Goal: Task Accomplishment & Management: Manage account settings

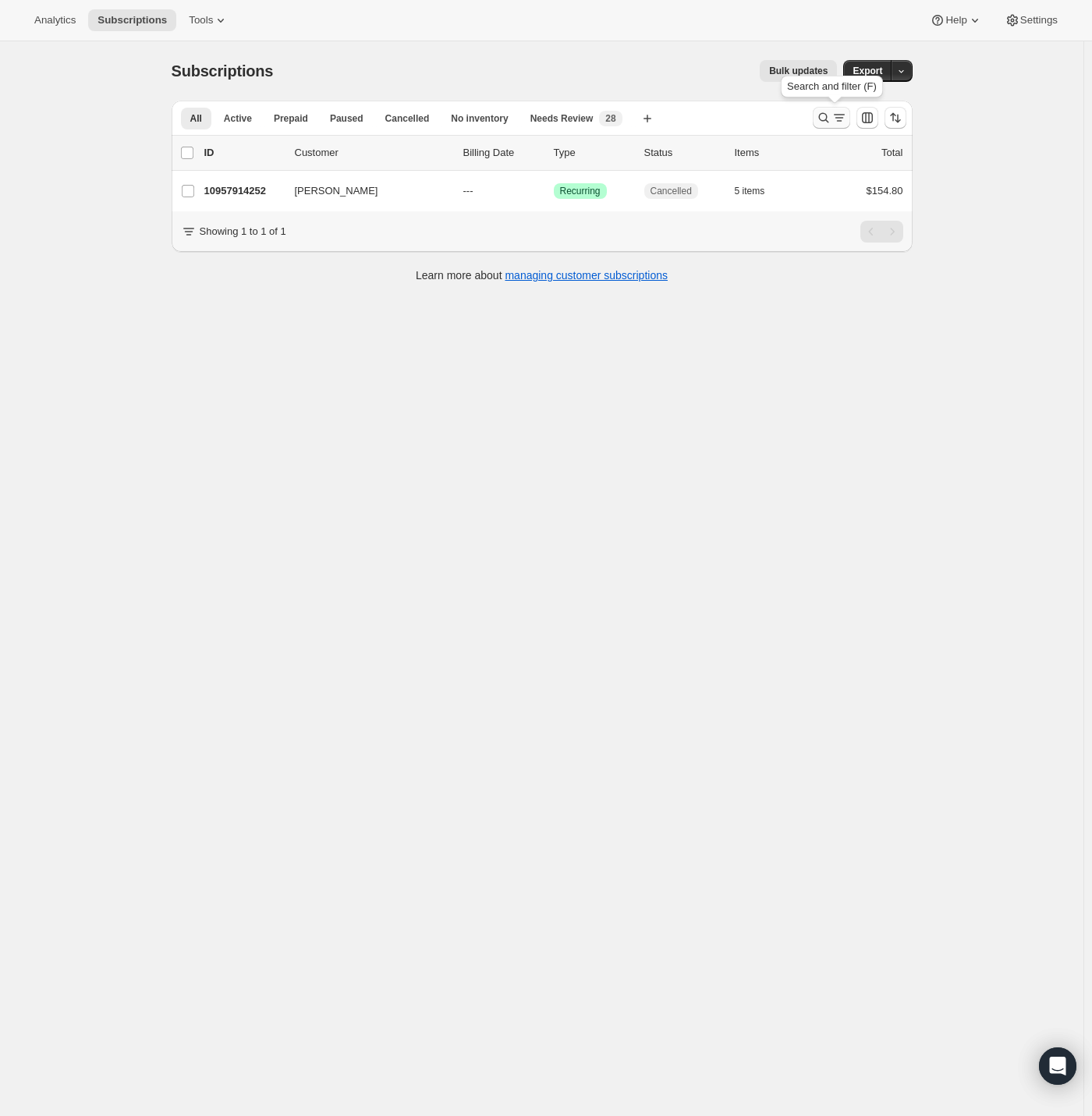
click at [831, 110] on icon "Search and filter results" at bounding box center [824, 118] width 16 height 16
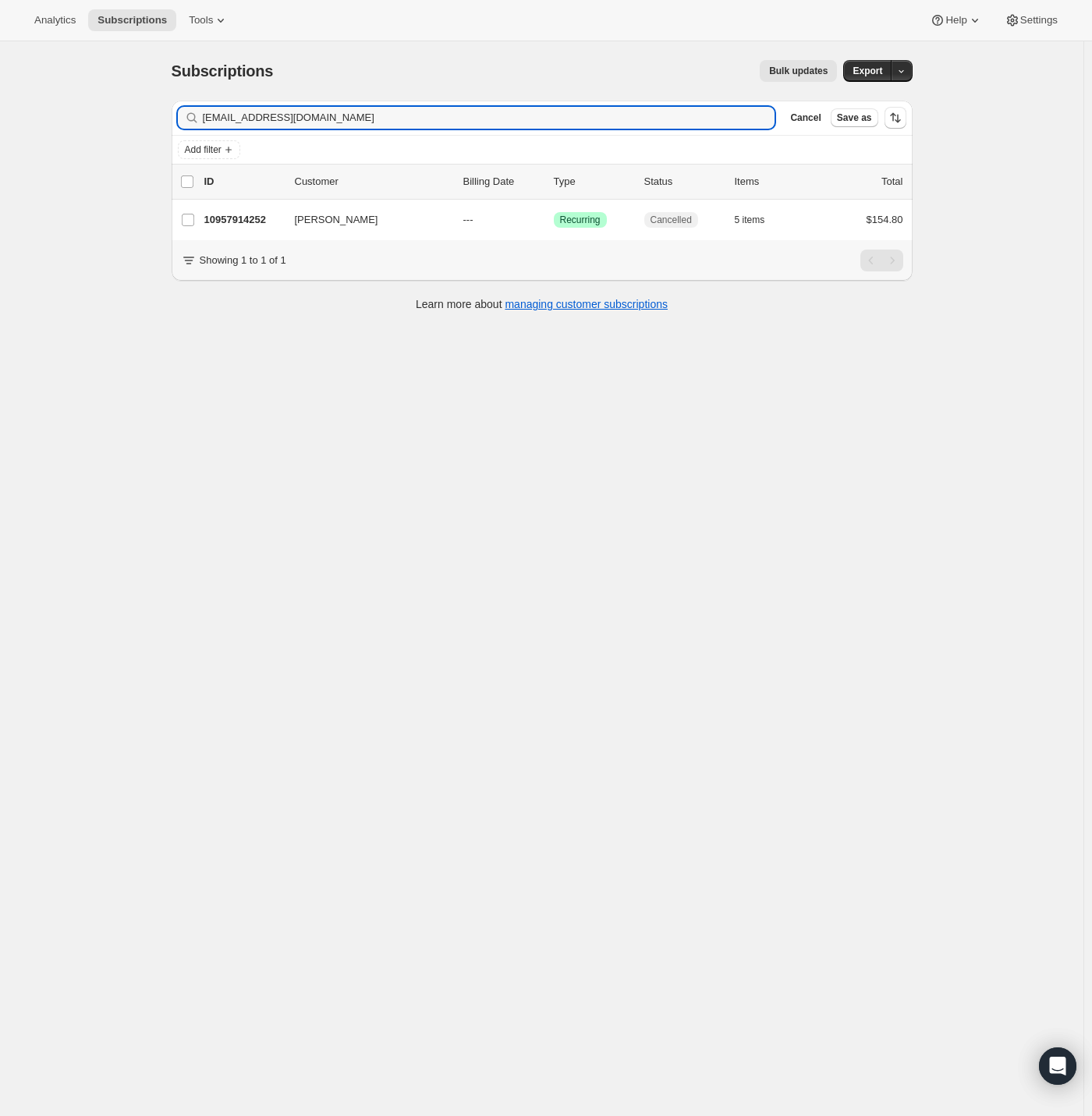
drag, startPoint x: 160, startPoint y: 122, endPoint x: 92, endPoint y: 132, distance: 68.7
click at [92, 132] on div "Subscriptions. This page is ready Subscriptions Bulk updates More actions Bulk …" at bounding box center [542, 599] width 1083 height 1116
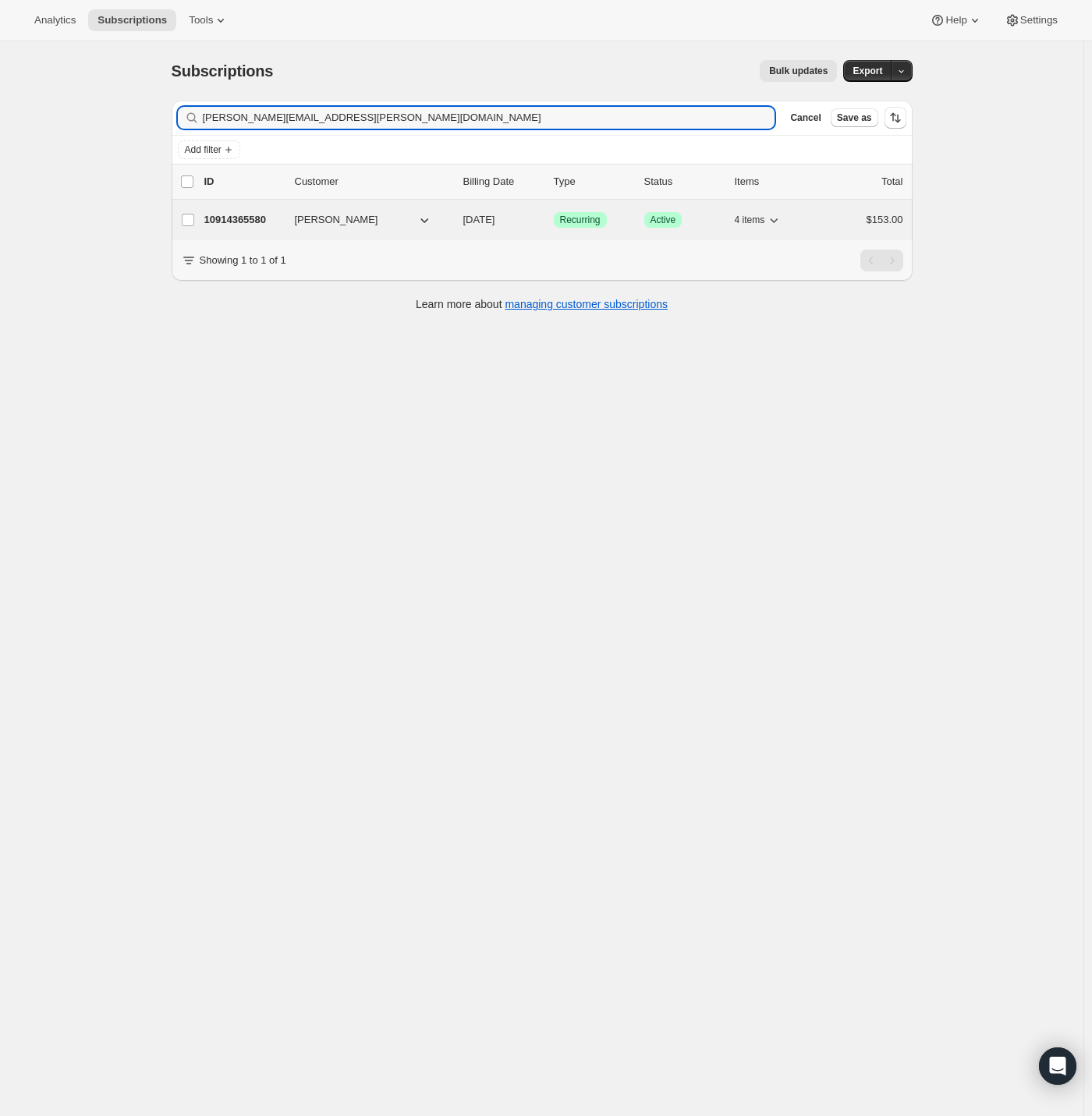
type input "[PERSON_NAME][EMAIL_ADDRESS][PERSON_NAME][DOMAIN_NAME]"
click at [230, 215] on p "10914365580" at bounding box center [243, 220] width 78 height 16
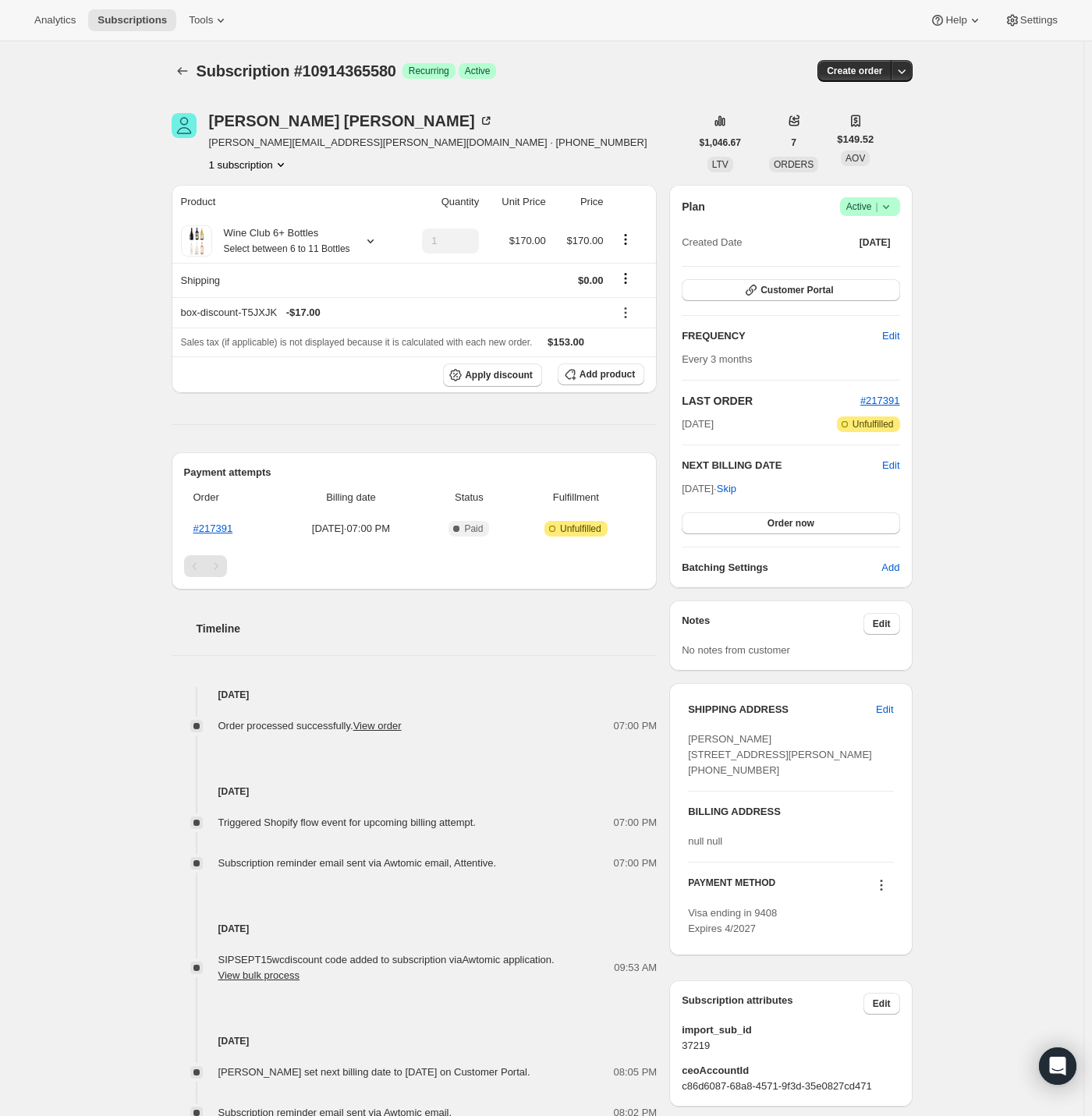
click at [863, 205] on span "Active |" at bounding box center [870, 207] width 48 height 16
click at [864, 262] on span "Cancel subscription" at bounding box center [868, 263] width 88 height 12
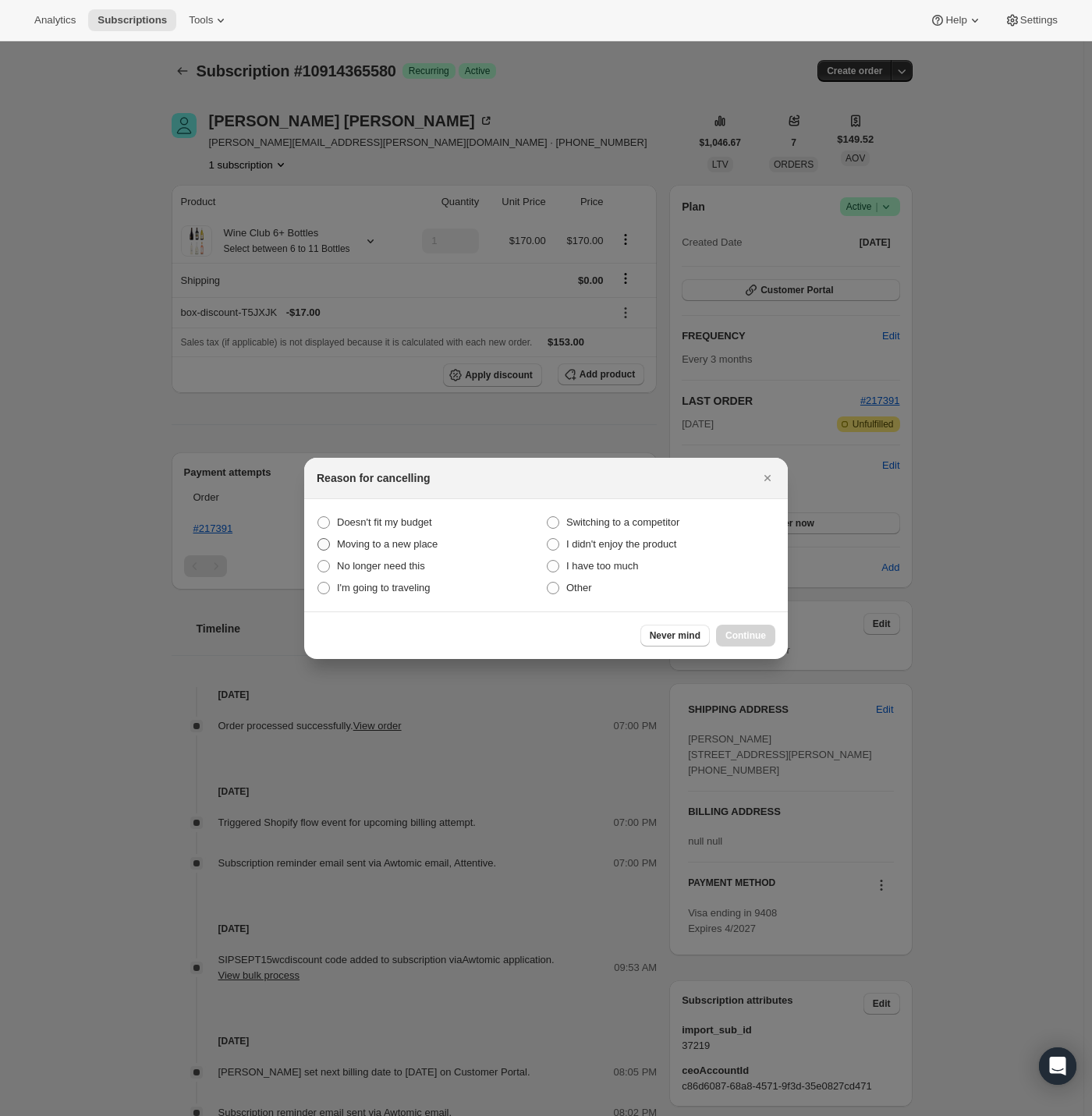
drag, startPoint x: 388, startPoint y: 524, endPoint x: 412, endPoint y: 548, distance: 33.9
click at [389, 524] on span "Doesn't fit my budget" at bounding box center [385, 522] width 95 height 12
click at [318, 517] on budget "Doesn't fit my budget" at bounding box center [317, 516] width 1 height 1
radio budget "true"
click at [737, 638] on span "Continue" at bounding box center [745, 636] width 40 height 13
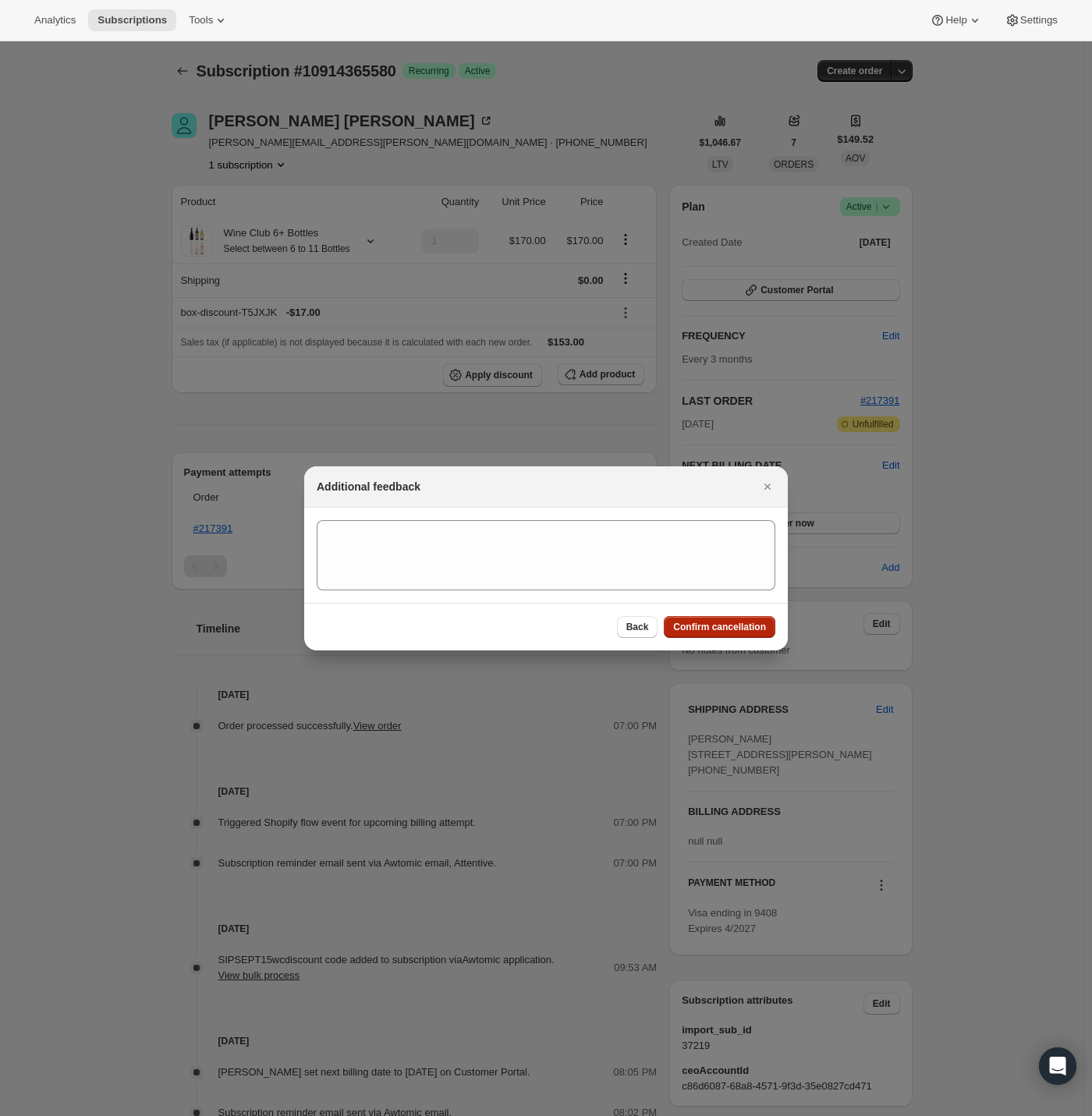
click at [697, 630] on span "Confirm cancellation" at bounding box center [719, 627] width 93 height 13
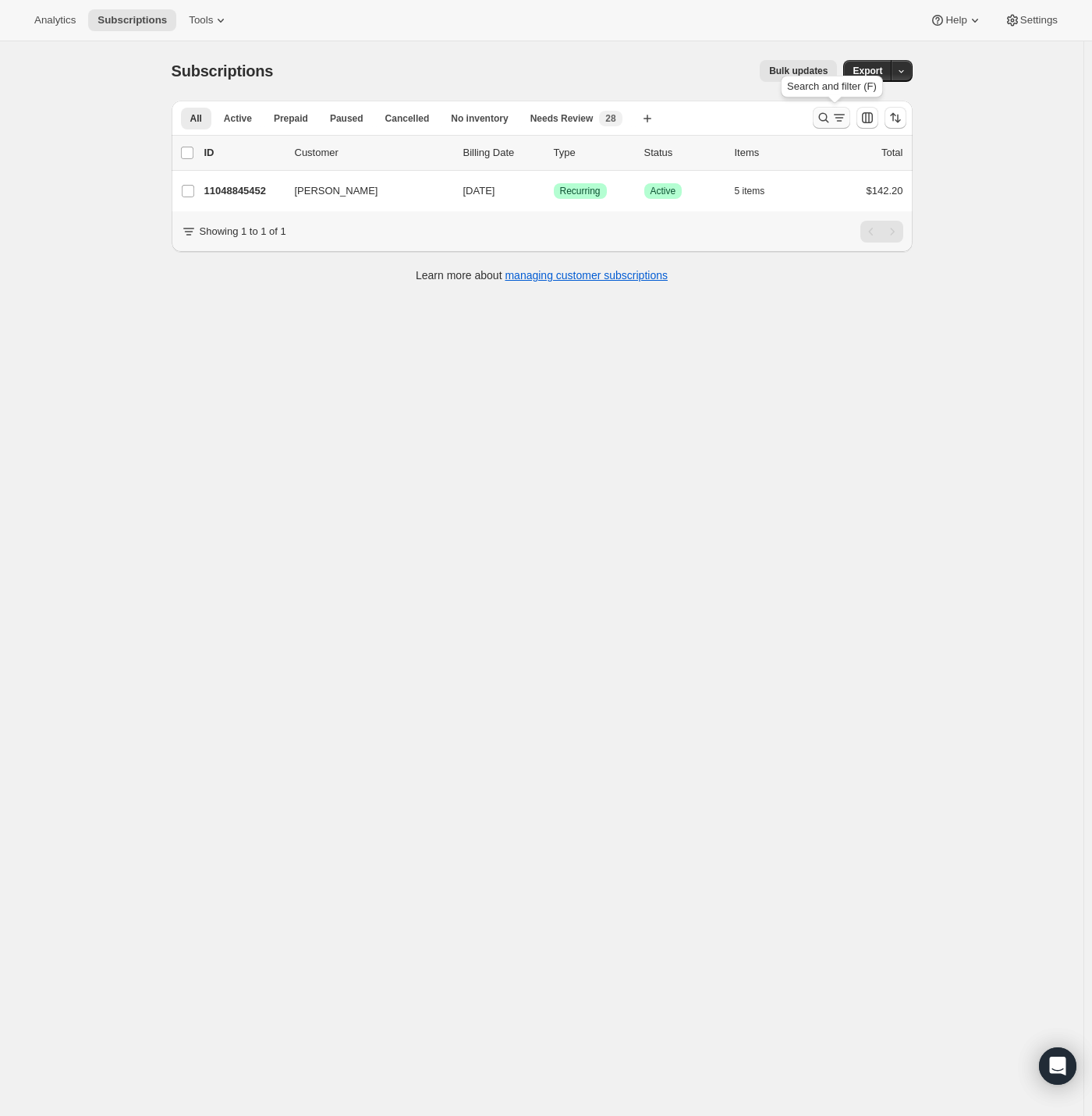
click at [830, 117] on icon "Search and filter results" at bounding box center [824, 118] width 16 height 16
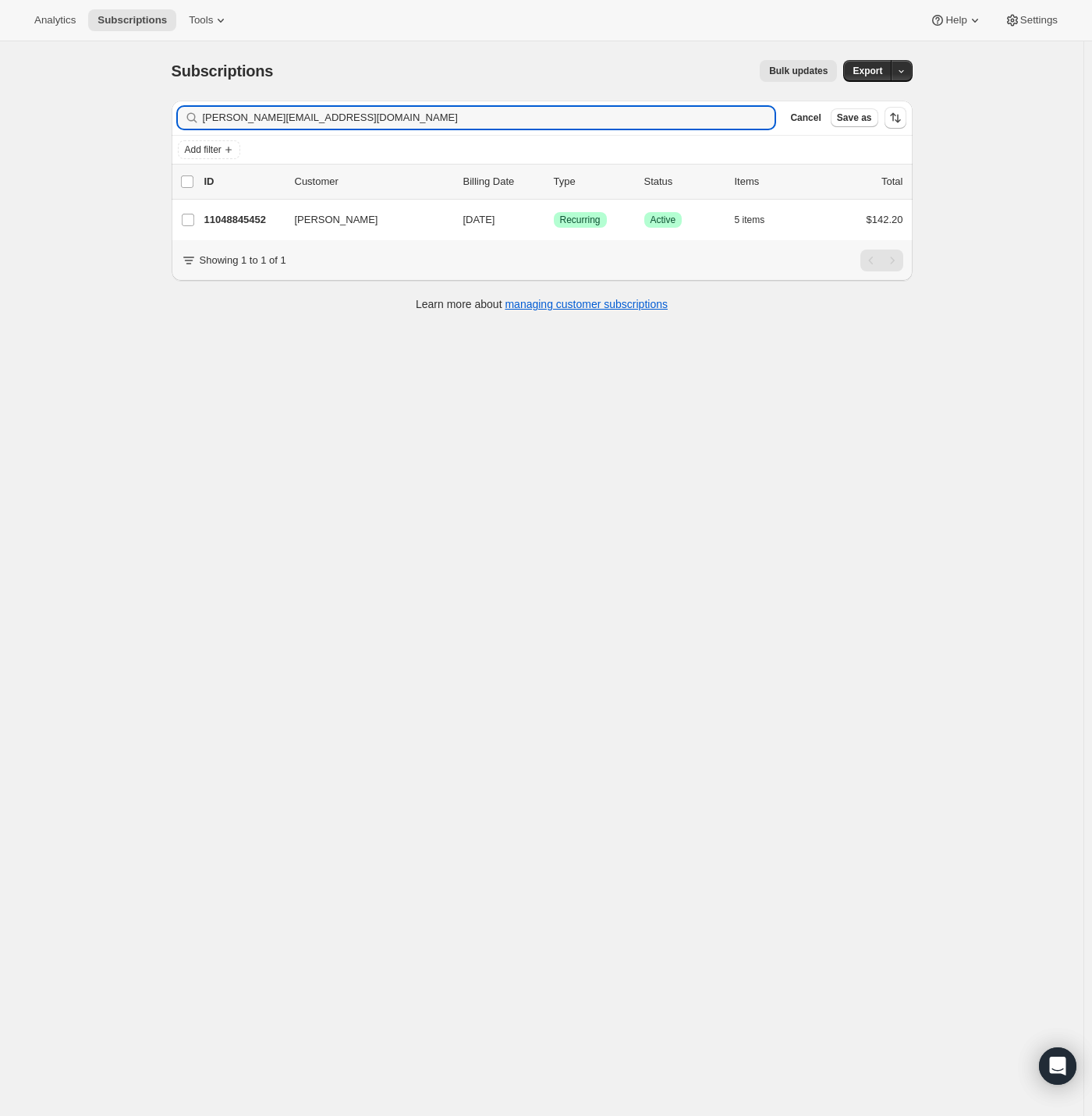
drag, startPoint x: 329, startPoint y: 114, endPoint x: 18, endPoint y: 119, distance: 311.0
click at [18, 119] on div "Subscriptions. This page is ready Subscriptions Bulk updates More actions Bulk …" at bounding box center [542, 599] width 1083 height 1116
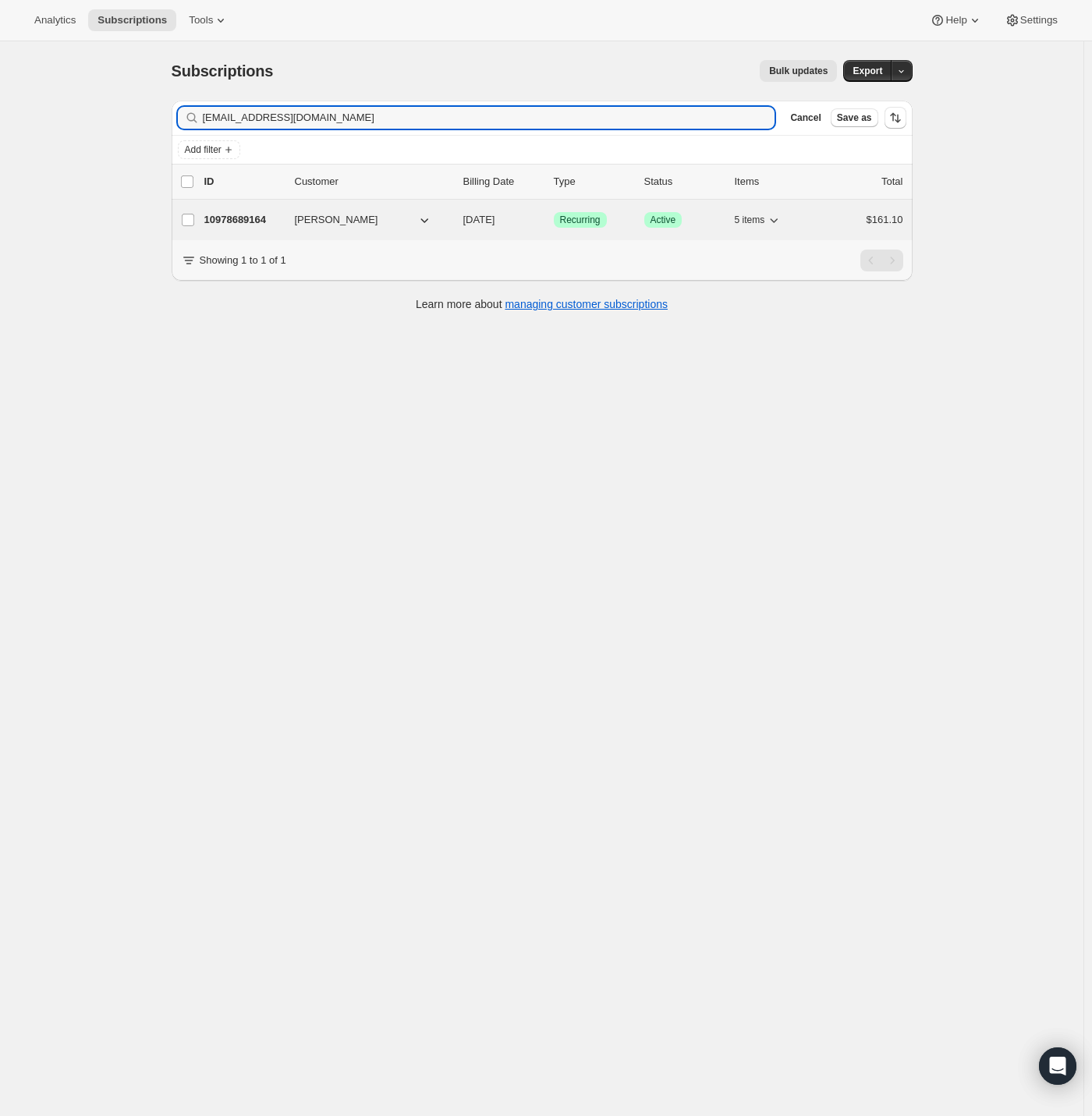
type input "babinsiegel@gmail.com"
click at [252, 223] on p "10978689164" at bounding box center [243, 220] width 78 height 16
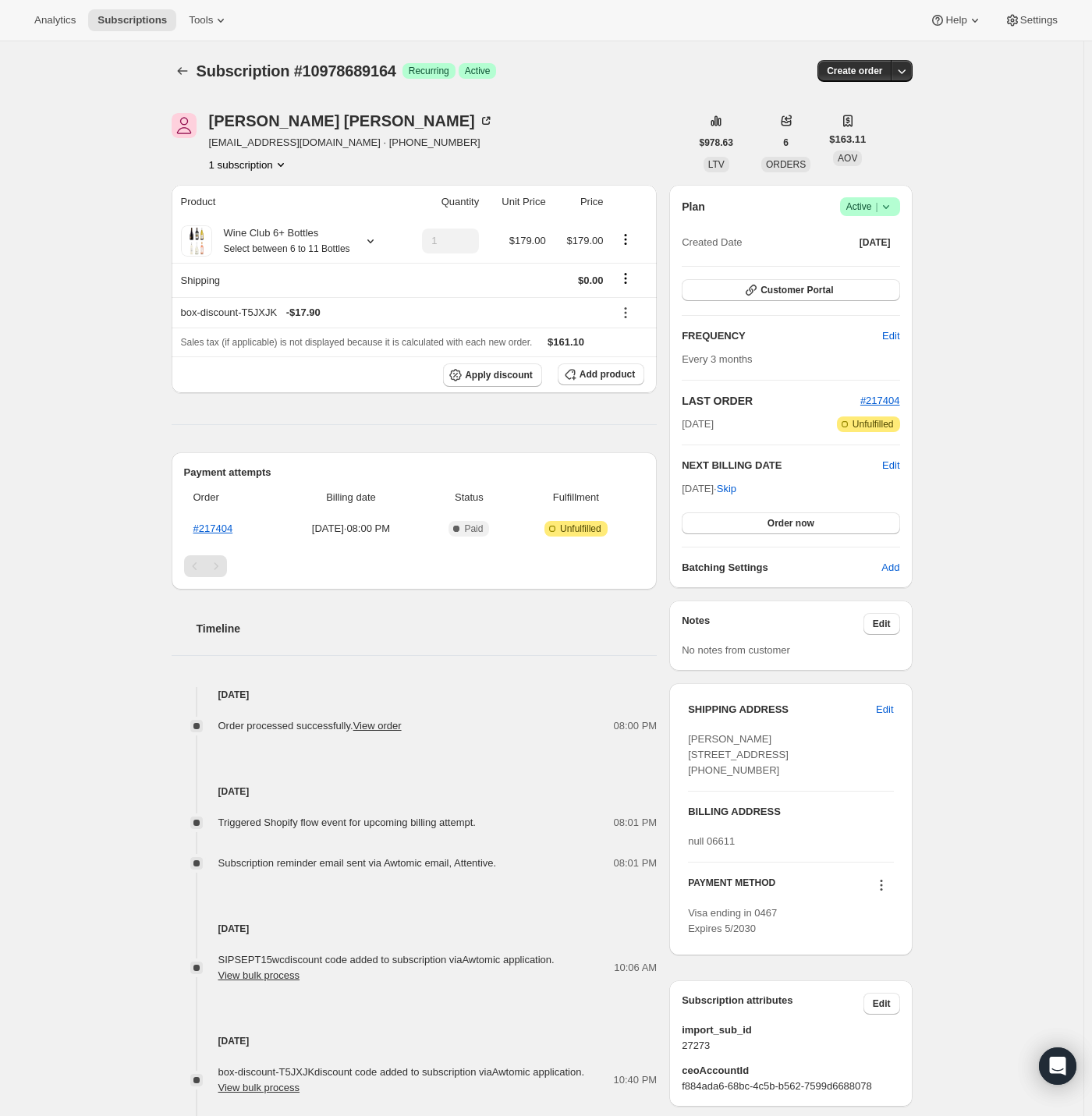
click at [894, 207] on icon at bounding box center [886, 207] width 16 height 16
click at [889, 225] on button "Pause subscription" at bounding box center [868, 236] width 98 height 25
